Goal: Information Seeking & Learning: Learn about a topic

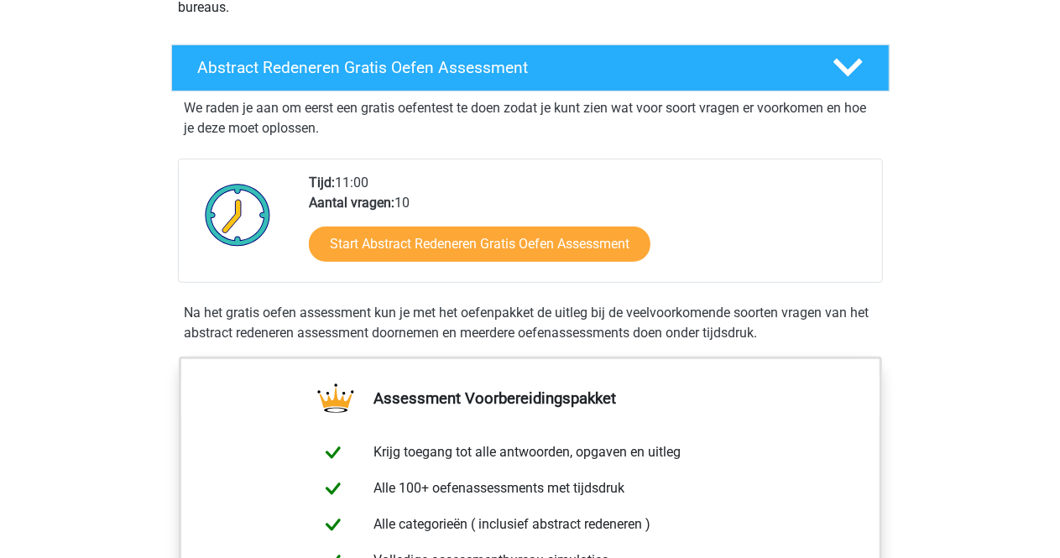
scroll to position [281, 0]
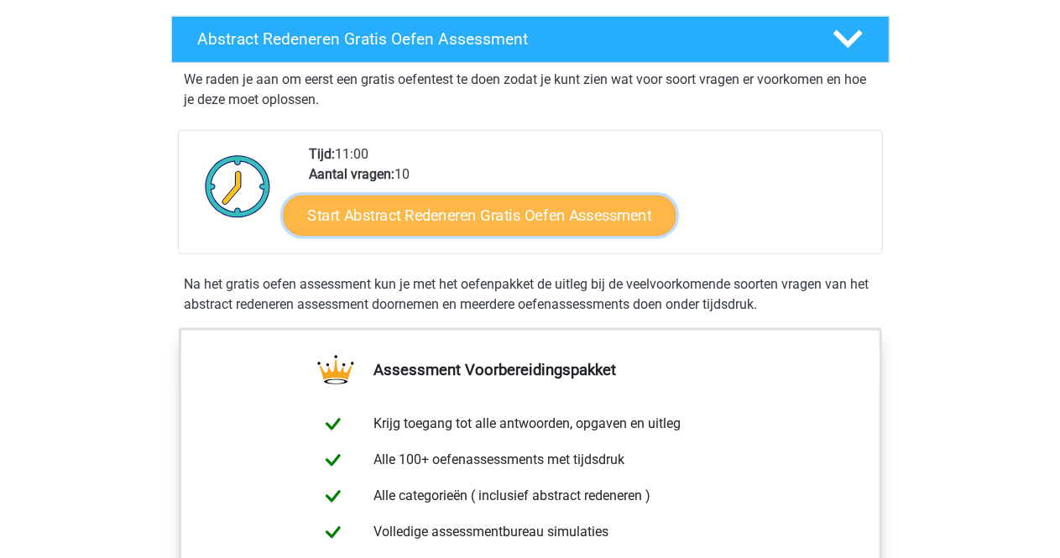
click at [543, 209] on link "Start Abstract Redeneren Gratis Oefen Assessment" at bounding box center [479, 215] width 393 height 40
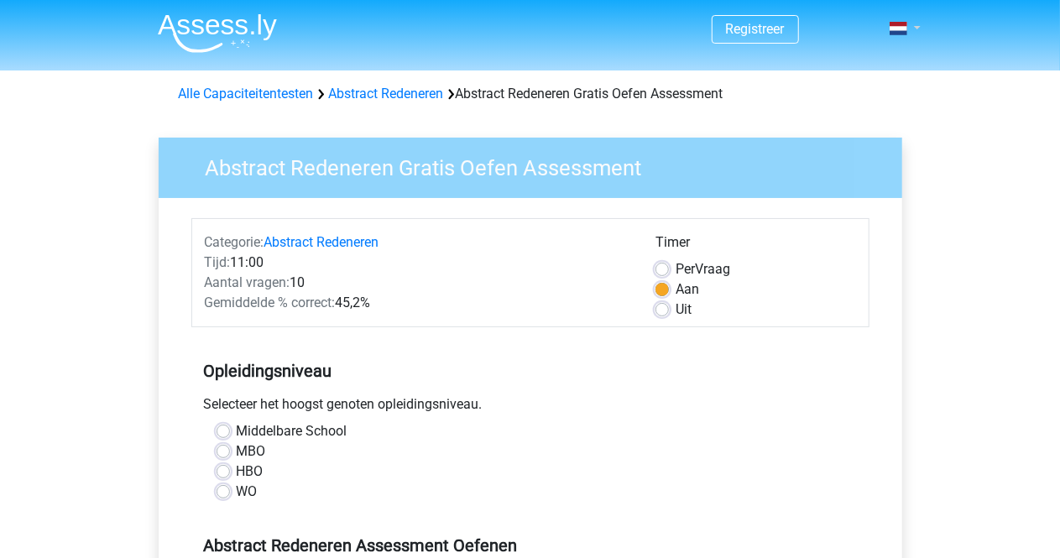
click at [915, 35] on link at bounding box center [900, 28] width 34 height 20
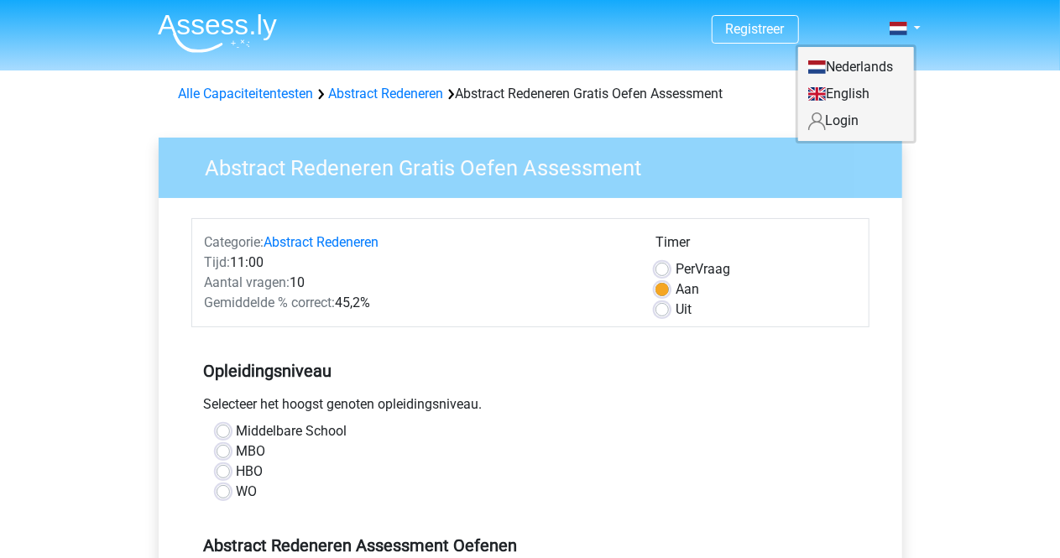
click at [873, 69] on link "Nederlands" at bounding box center [856, 67] width 116 height 27
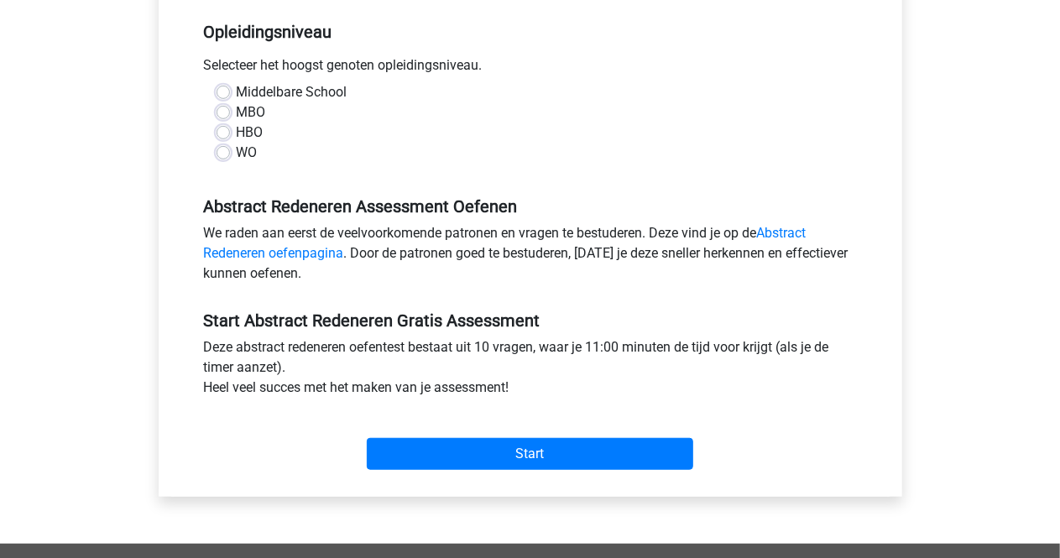
scroll to position [340, 0]
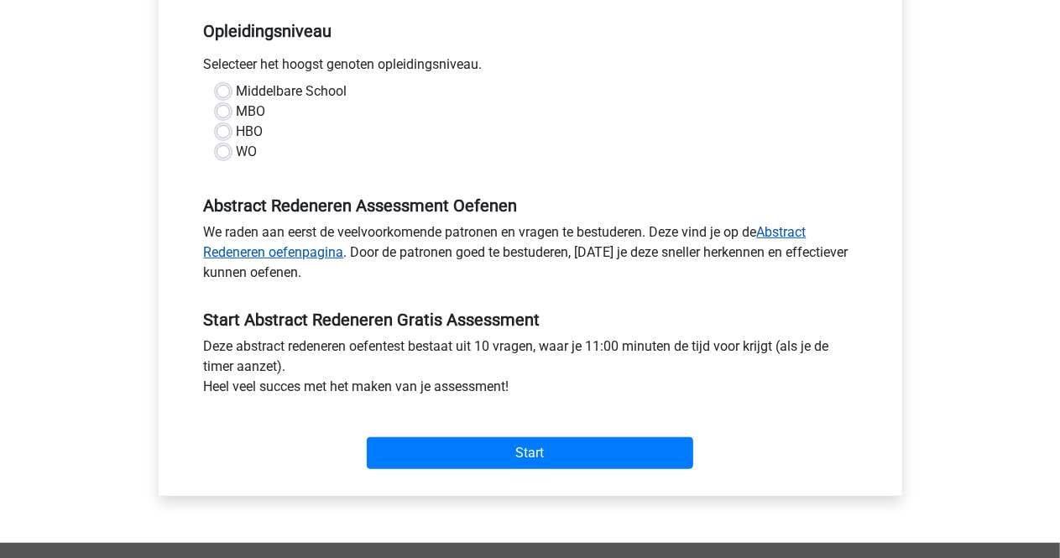
click at [259, 253] on link "Abstract Redeneren oefenpagina" at bounding box center [505, 242] width 602 height 36
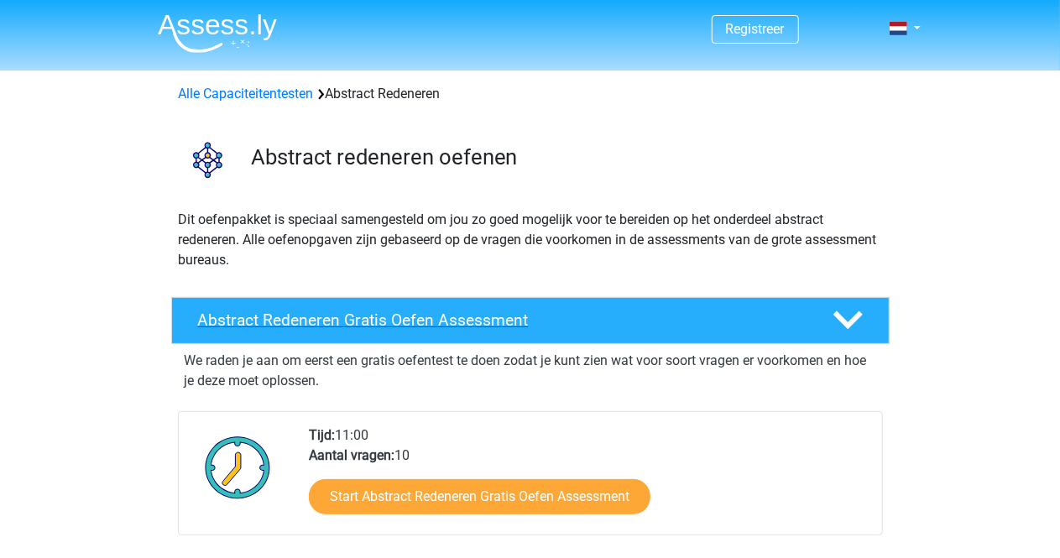
click at [848, 329] on icon at bounding box center [847, 319] width 29 height 29
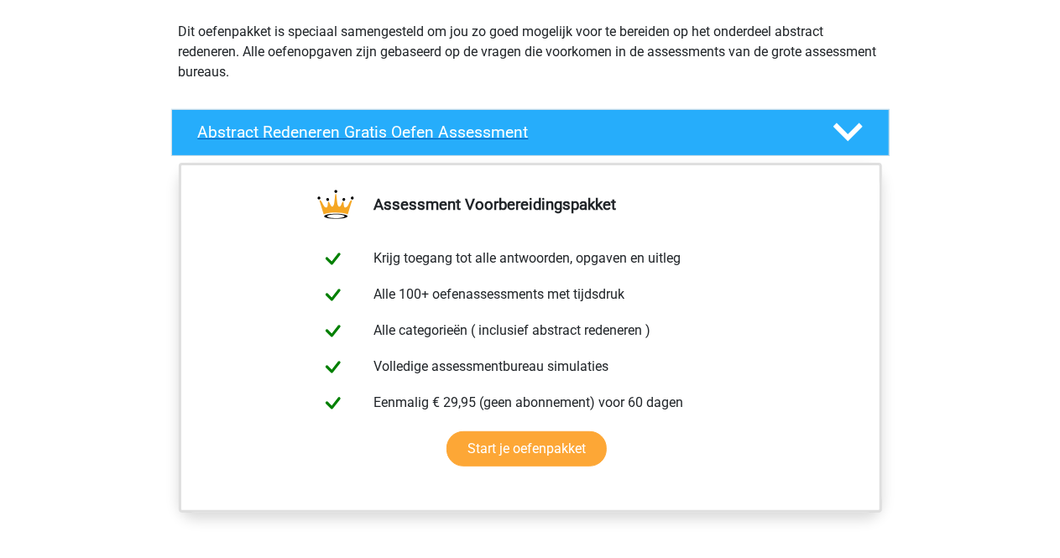
scroll to position [190, 0]
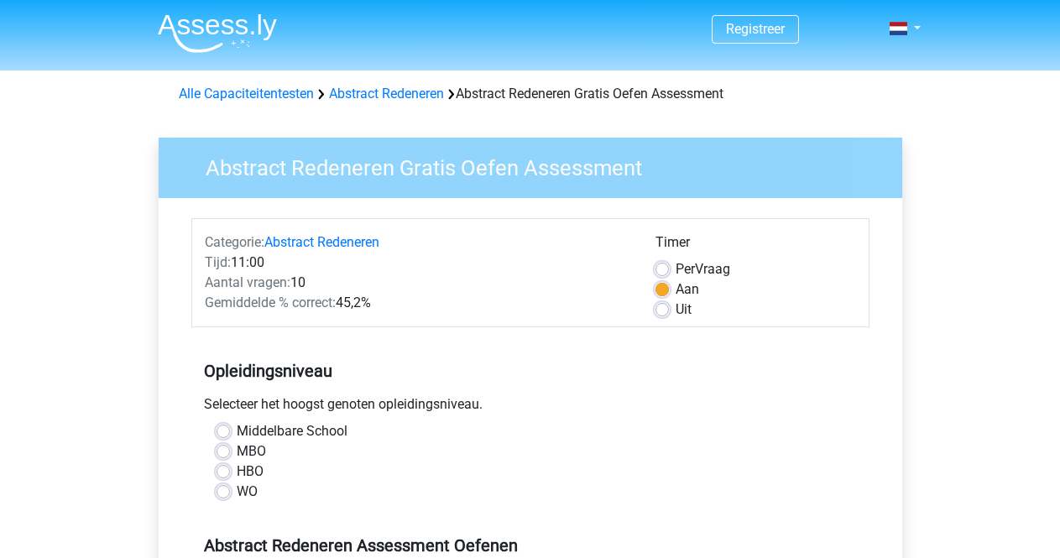
scroll to position [340, 0]
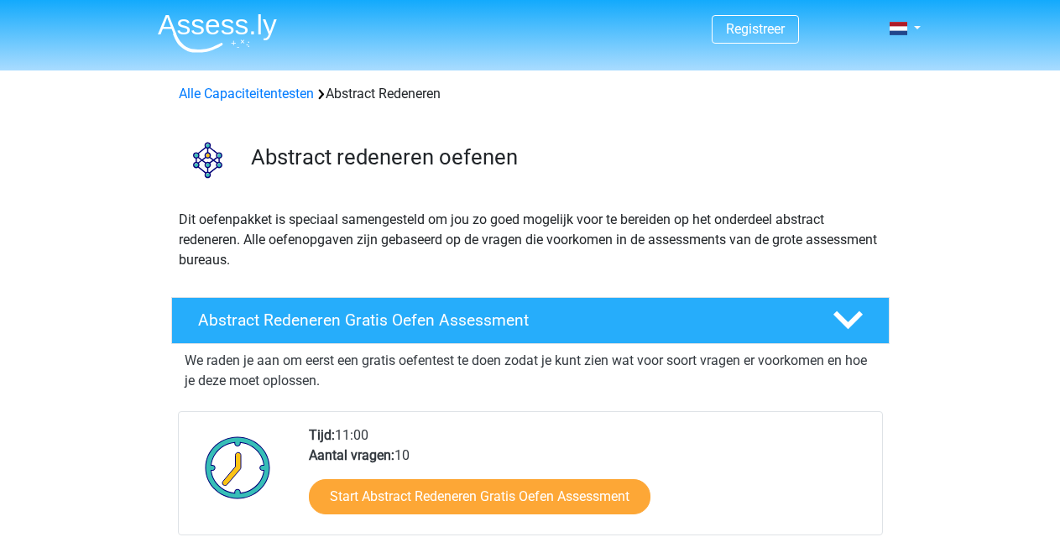
scroll to position [281, 0]
